Goal: Task Accomplishment & Management: Manage account settings

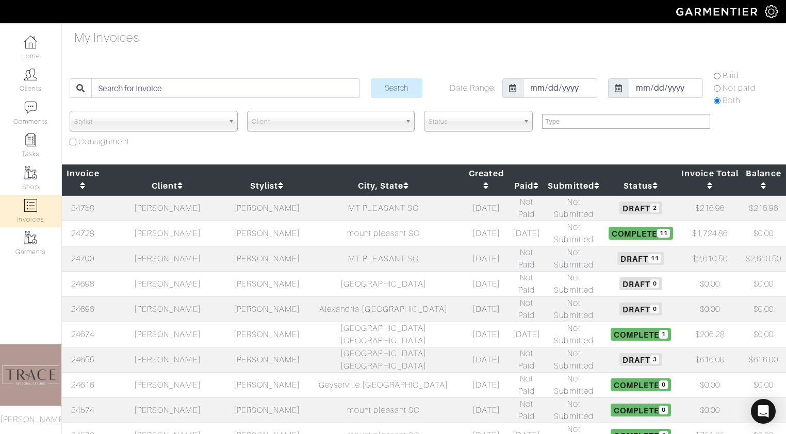
select select
click at [236, 246] on td "[PERSON_NAME]" at bounding box center [267, 258] width 72 height 25
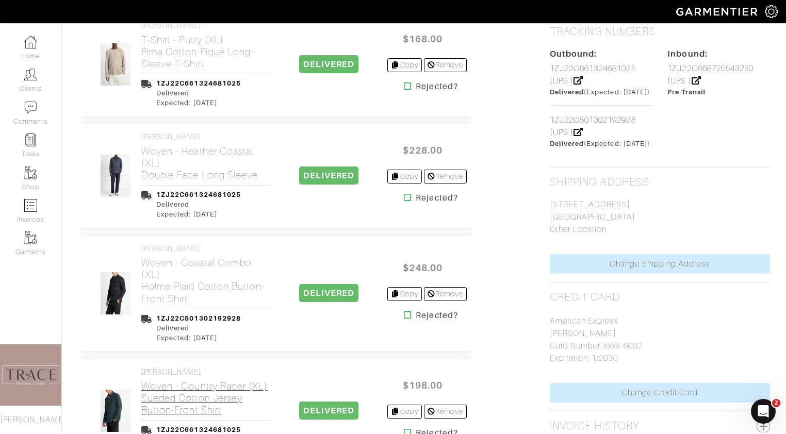
scroll to position [670, 0]
click at [405, 194] on icon at bounding box center [408, 198] width 8 height 8
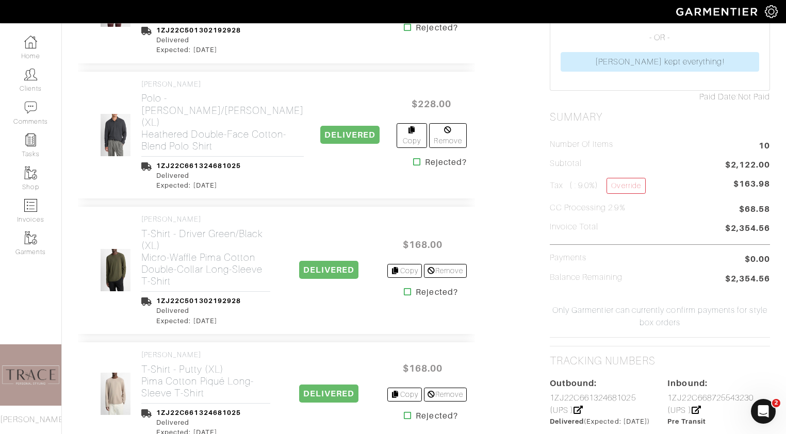
scroll to position [350, 0]
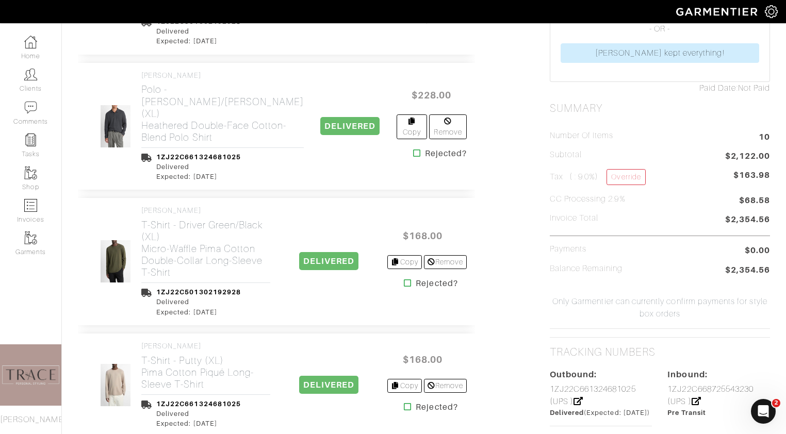
click at [621, 198] on h5 "CC Processing 2.9%" at bounding box center [588, 200] width 76 height 10
click at [623, 198] on h5 "CC Processing 2.9%" at bounding box center [588, 200] width 76 height 10
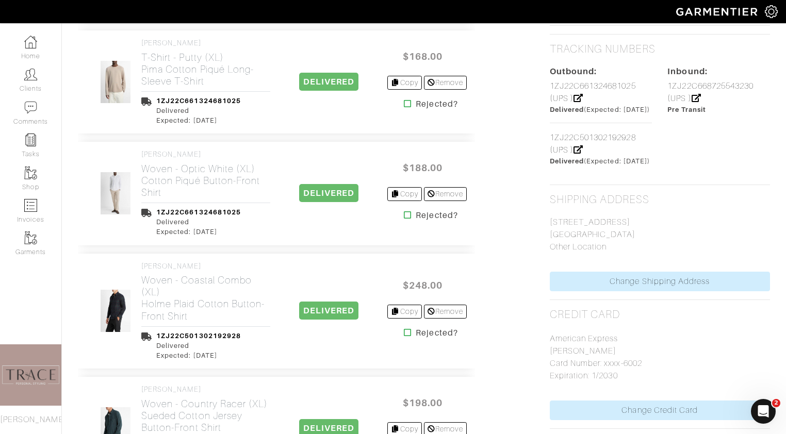
scroll to position [653, 0]
click at [120, 294] on img at bounding box center [115, 311] width 31 height 43
click at [154, 263] on link "VINCE Woven - Coastal Combo (XL) Holme Plaid Cotton Button-Front Shirt" at bounding box center [205, 293] width 129 height 60
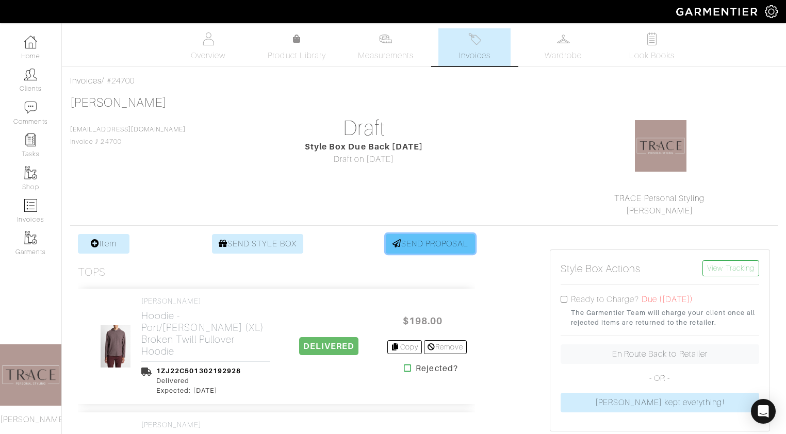
click at [429, 243] on link "SEND PROPOSAL" at bounding box center [431, 244] width 90 height 20
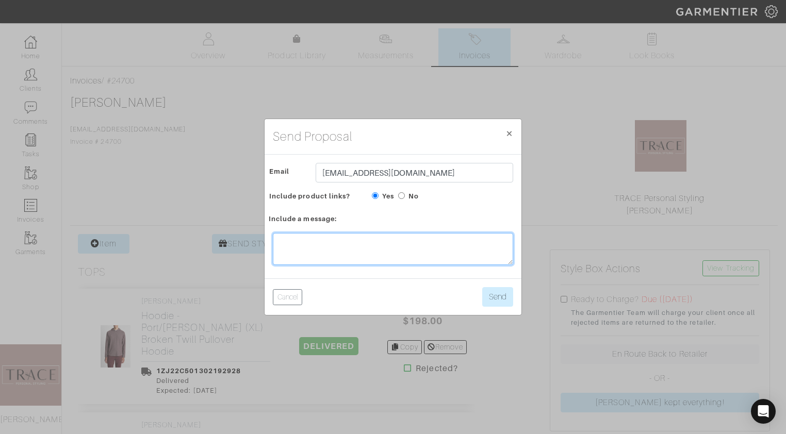
click at [431, 243] on textarea at bounding box center [393, 249] width 240 height 32
click at [433, 257] on textarea "Hey sorry to have these prices sent separately, but wanted to get it over to yo…" at bounding box center [393, 249] width 240 height 32
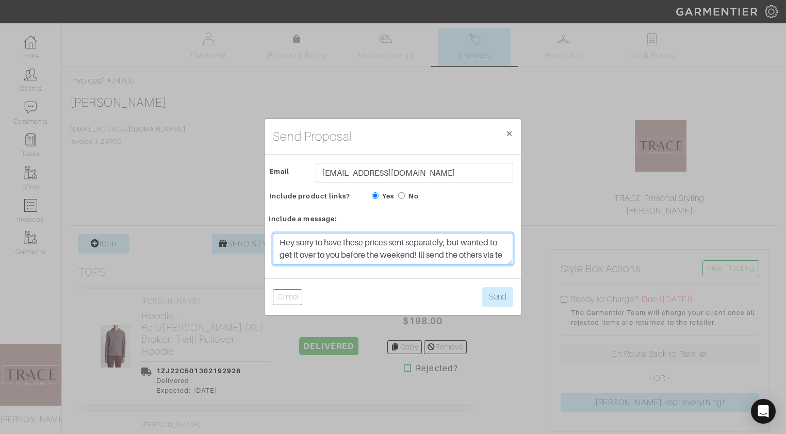
scroll to position [8, 0]
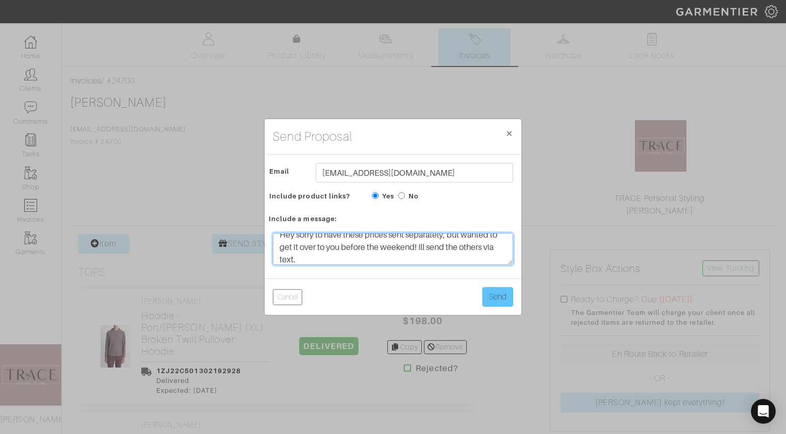
type textarea "Hey sorry to have these prices sent separately, but wanted to get it over to yo…"
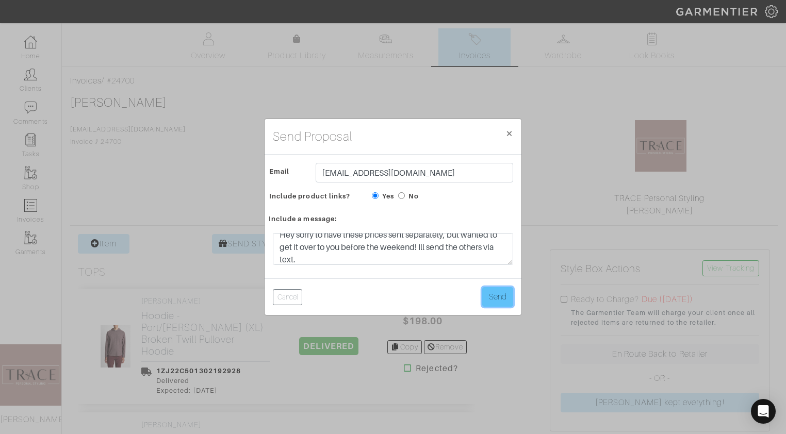
click at [496, 293] on button "Send" at bounding box center [497, 297] width 31 height 20
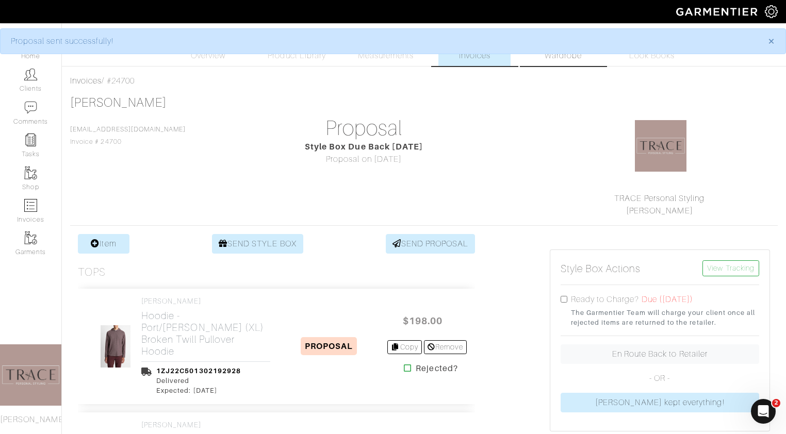
click at [560, 62] on link "Wardrobe" at bounding box center [563, 47] width 72 height 38
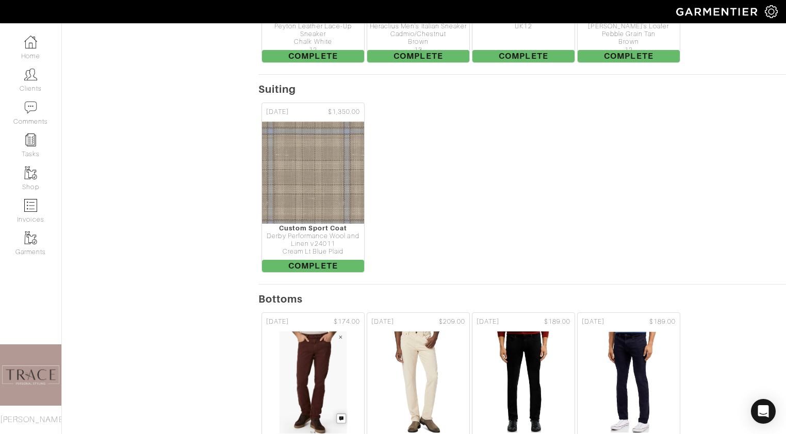
scroll to position [1107, 0]
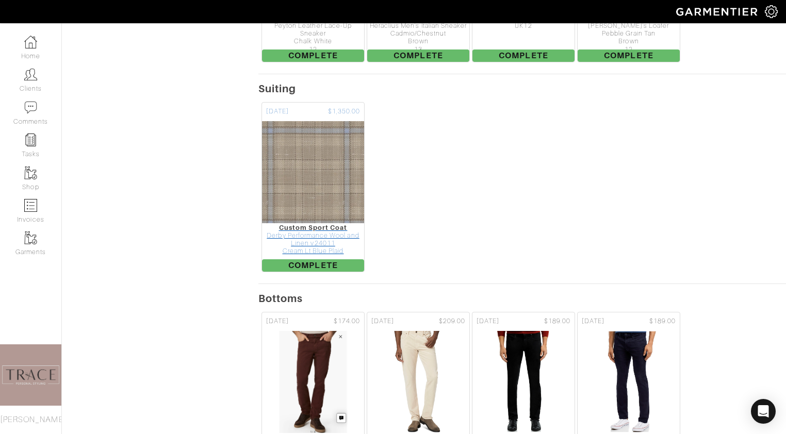
click at [345, 121] on img at bounding box center [313, 172] width 103 height 103
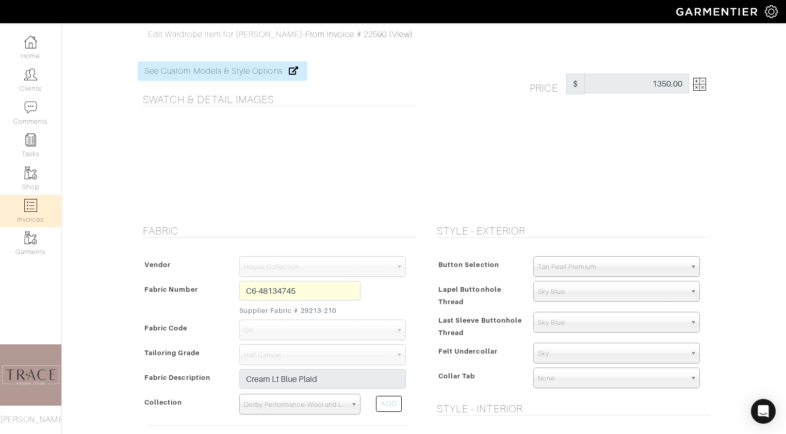
click at [31, 204] on img at bounding box center [30, 205] width 13 height 13
select select
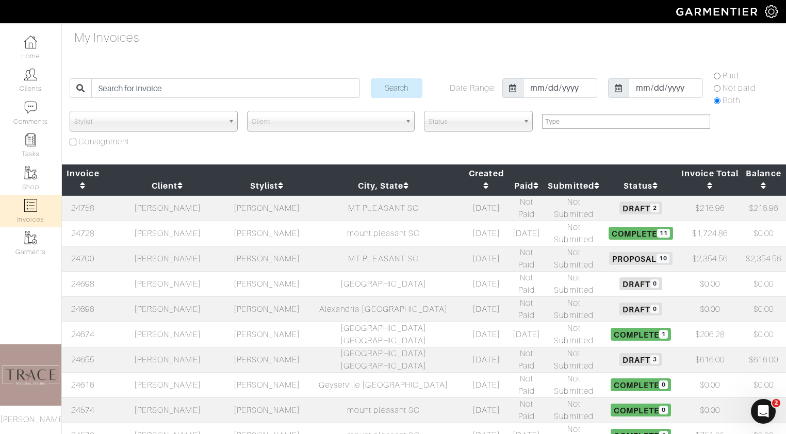
click at [303, 373] on td "Geyserville CA" at bounding box center [384, 385] width 162 height 25
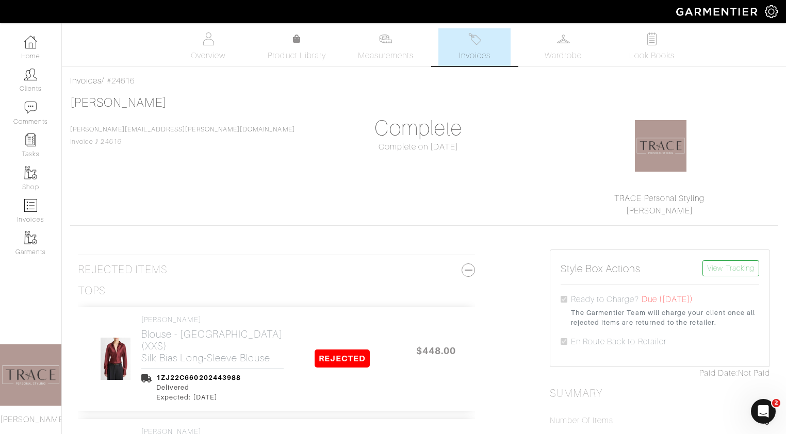
click at [497, 57] on link "Invoices" at bounding box center [475, 47] width 72 height 38
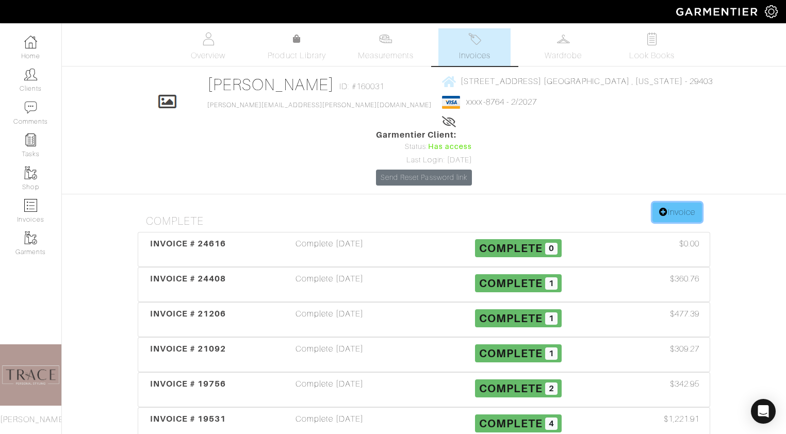
click at [691, 203] on link "Invoice" at bounding box center [678, 213] width 50 height 20
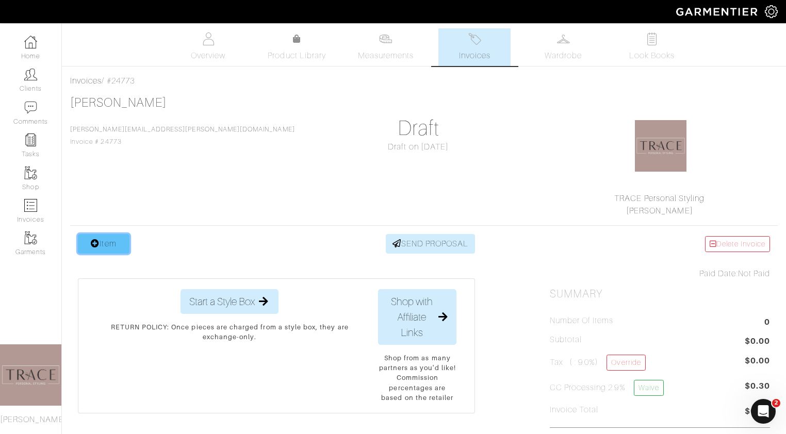
click at [115, 241] on link "Item" at bounding box center [104, 244] width 52 height 20
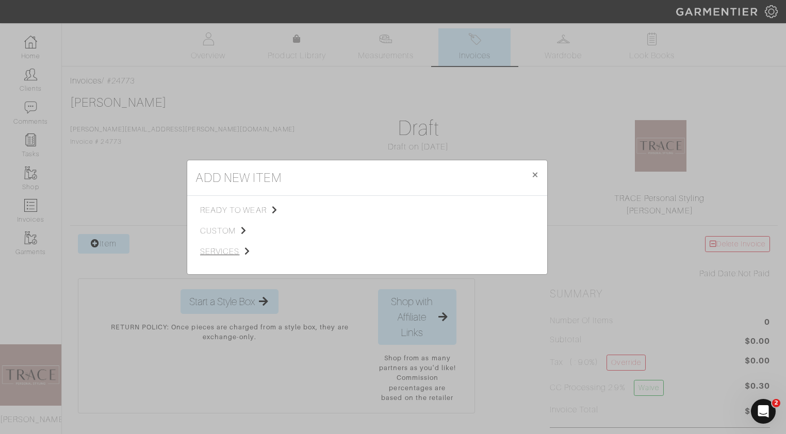
click at [222, 252] on span "services" at bounding box center [252, 252] width 104 height 12
click at [334, 207] on span "Styling Service" at bounding box center [344, 209] width 51 height 8
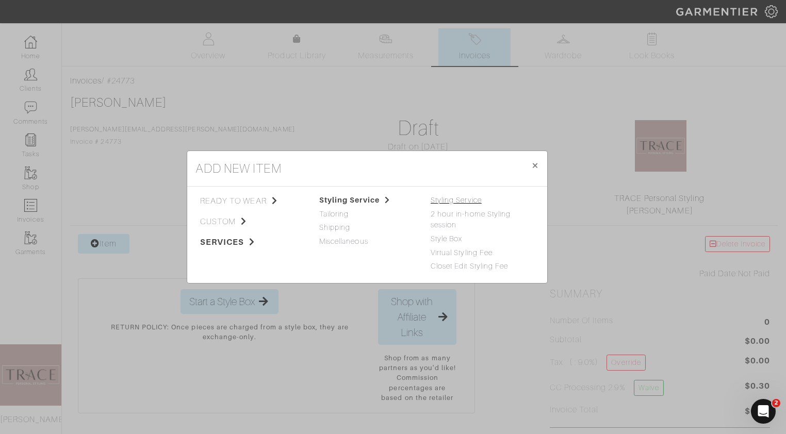
click at [459, 199] on link "Styling Service" at bounding box center [456, 200] width 51 height 8
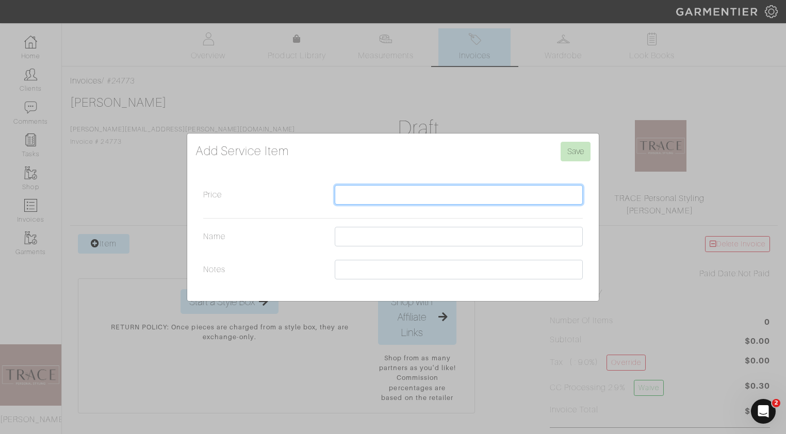
click at [457, 198] on input "Price" at bounding box center [459, 195] width 248 height 20
type input "275"
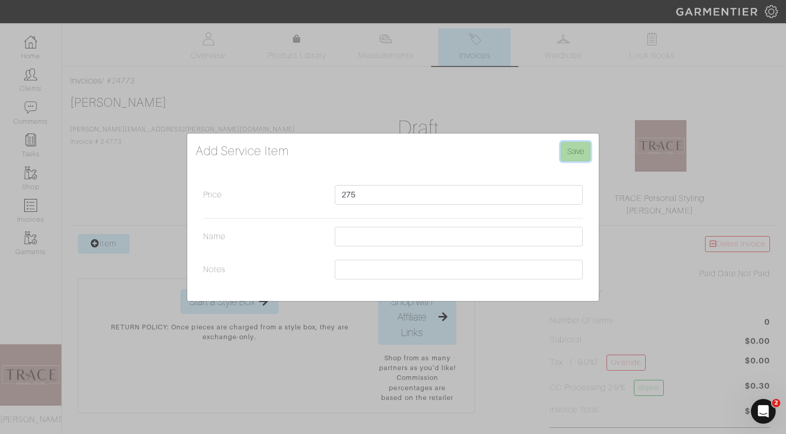
click at [579, 152] on input "Save" at bounding box center [576, 152] width 30 height 20
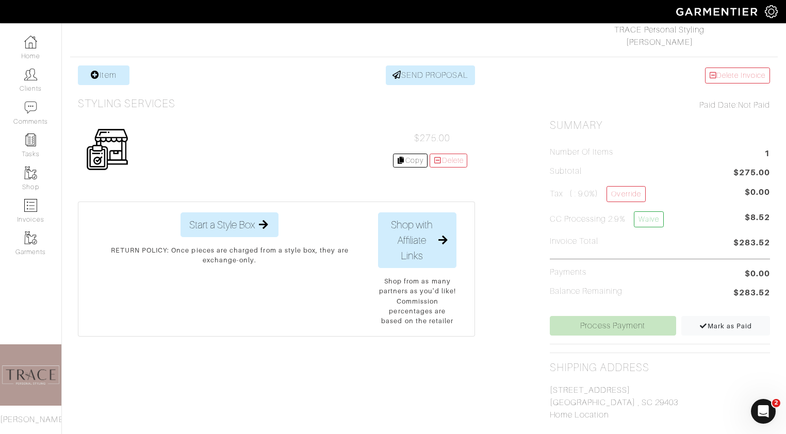
scroll to position [175, 0]
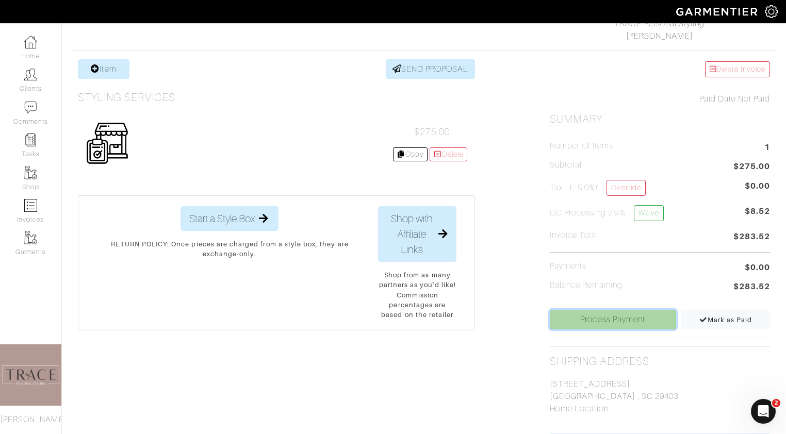
click at [634, 324] on link "Process Payment" at bounding box center [613, 320] width 126 height 20
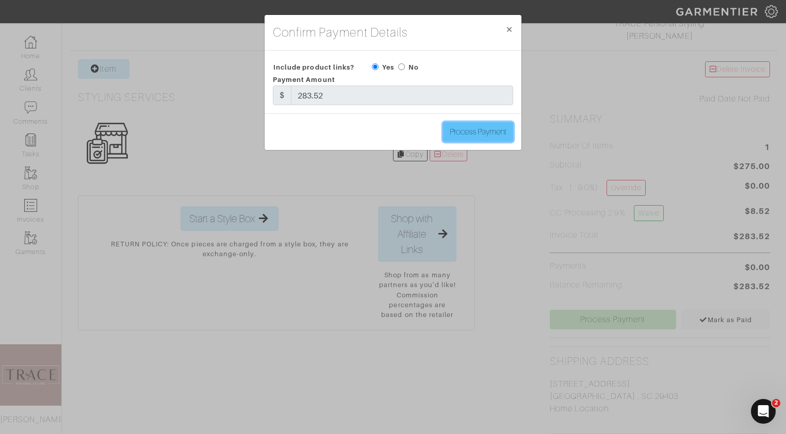
click at [501, 130] on input "Process Payment" at bounding box center [478, 132] width 70 height 20
type input "Process Payment"
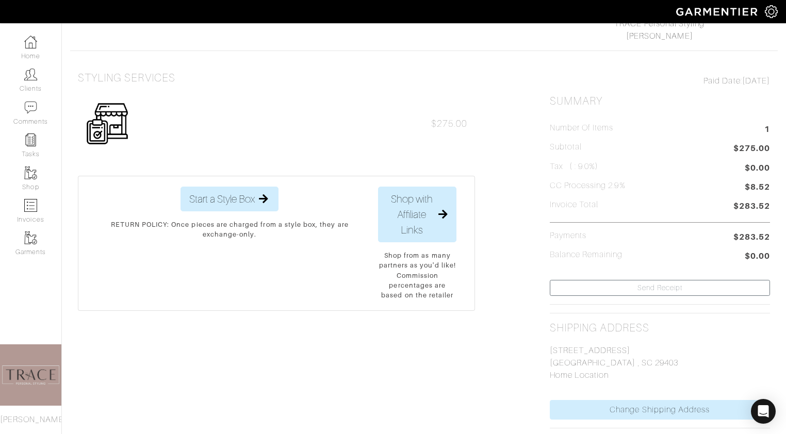
scroll to position [0, 0]
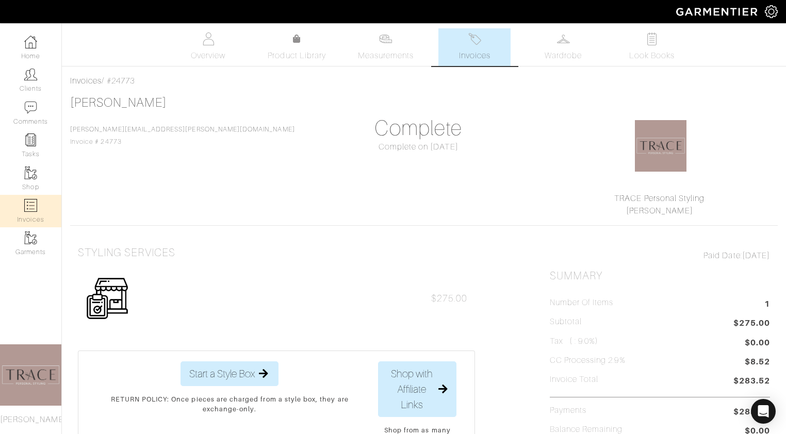
click at [44, 210] on link "Invoices" at bounding box center [30, 211] width 61 height 33
select select
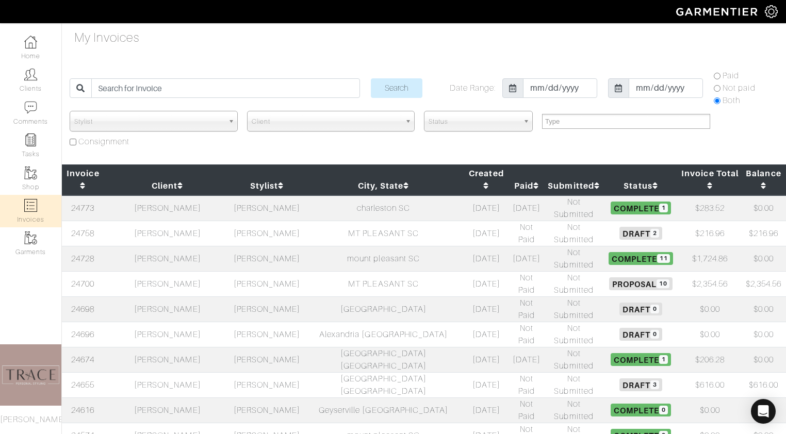
click at [171, 271] on td "[PERSON_NAME]" at bounding box center [167, 283] width 127 height 25
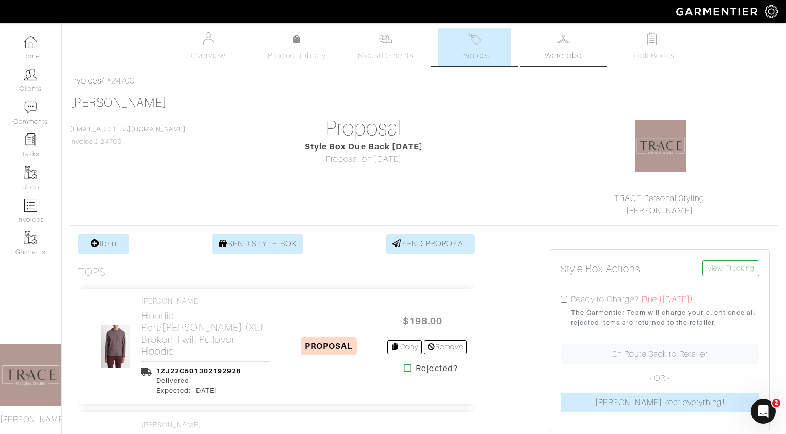
click at [572, 42] on link "Wardrobe" at bounding box center [563, 47] width 72 height 38
